Goal: Understand process/instructions: Learn how to perform a task or action

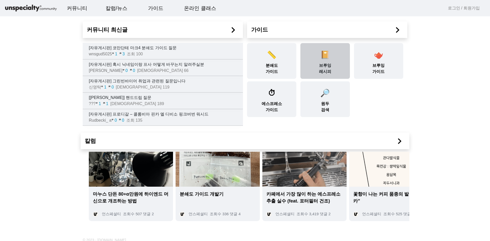
click at [315, 67] on div "📔 브루잉 레시피" at bounding box center [324, 61] width 49 height 36
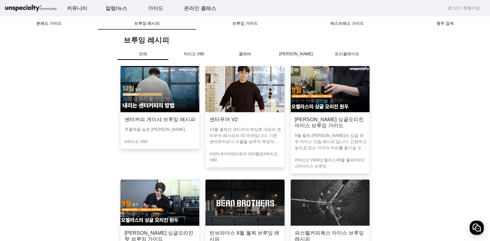
click at [162, 97] on img at bounding box center [159, 89] width 79 height 46
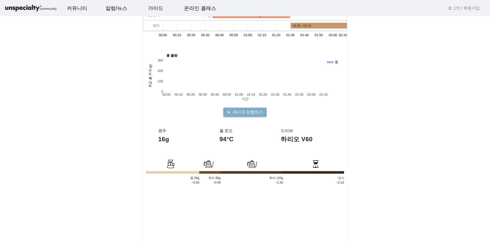
scroll to position [77, 0]
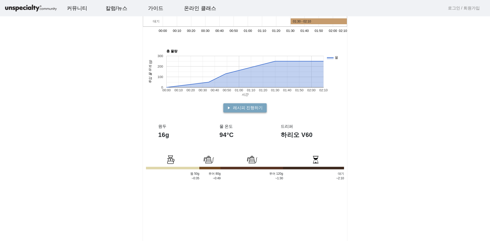
click at [256, 110] on span "레시피 진행하기" at bounding box center [248, 108] width 30 height 6
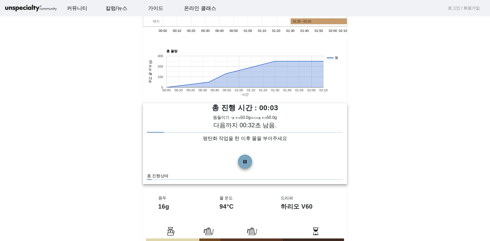
click at [247, 165] on span at bounding box center [245, 162] width 12 height 12
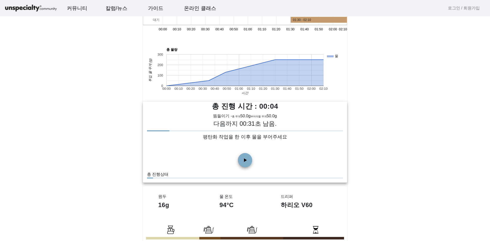
scroll to position [51, 0]
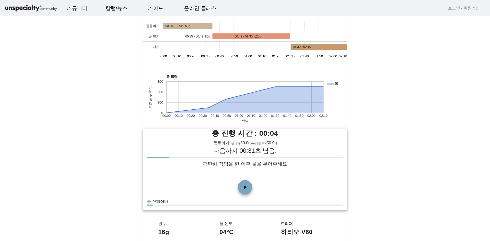
click at [249, 184] on span at bounding box center [245, 187] width 12 height 12
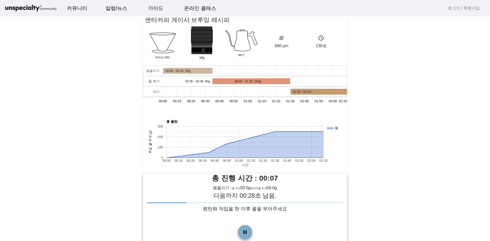
scroll to position [0, 0]
